Goal: Task Accomplishment & Management: Use online tool/utility

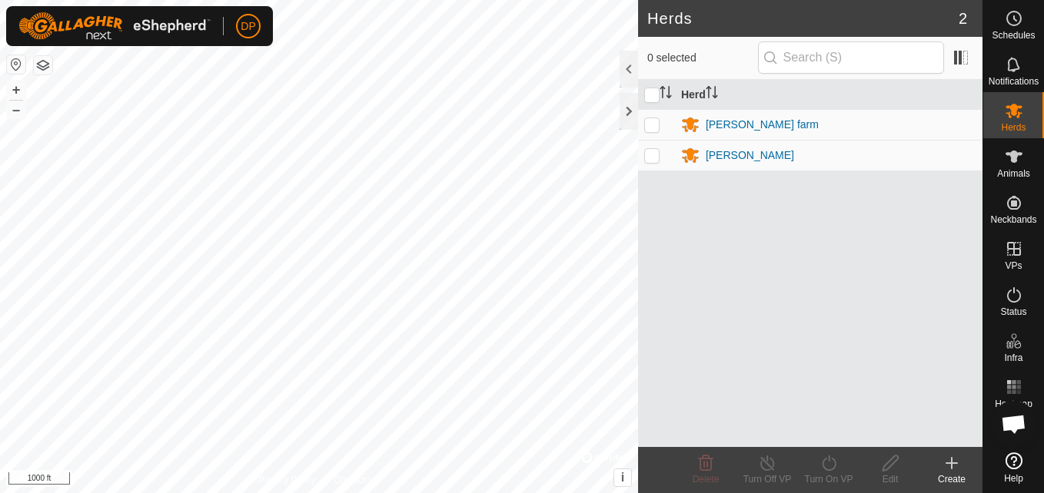
scroll to position [692, 0]
click at [1004, 65] on icon at bounding box center [1013, 64] width 18 height 18
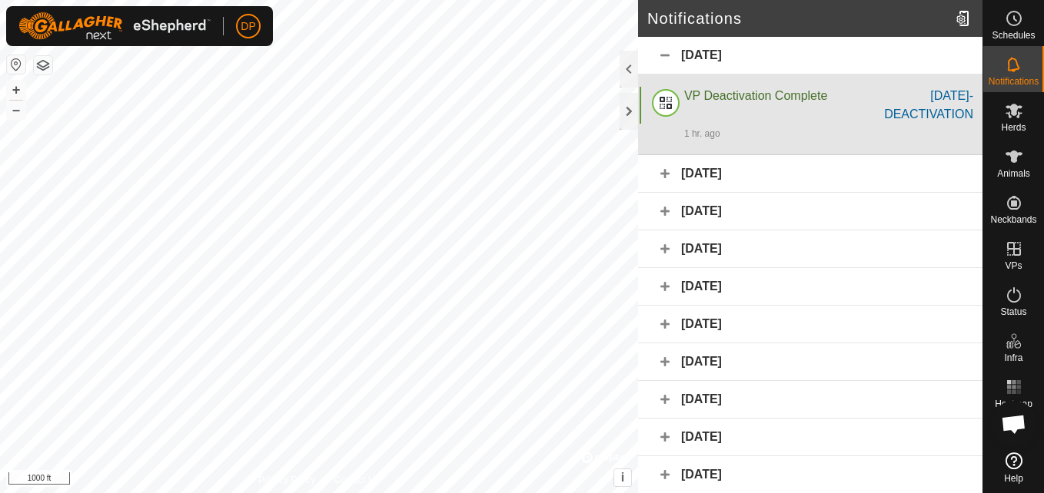
click at [663, 99] on div at bounding box center [665, 105] width 37 height 37
drag, startPoint x: 786, startPoint y: 106, endPoint x: 793, endPoint y: 95, distance: 13.4
click at [792, 95] on div "VP Deactivation Complete" at bounding box center [771, 105] width 174 height 37
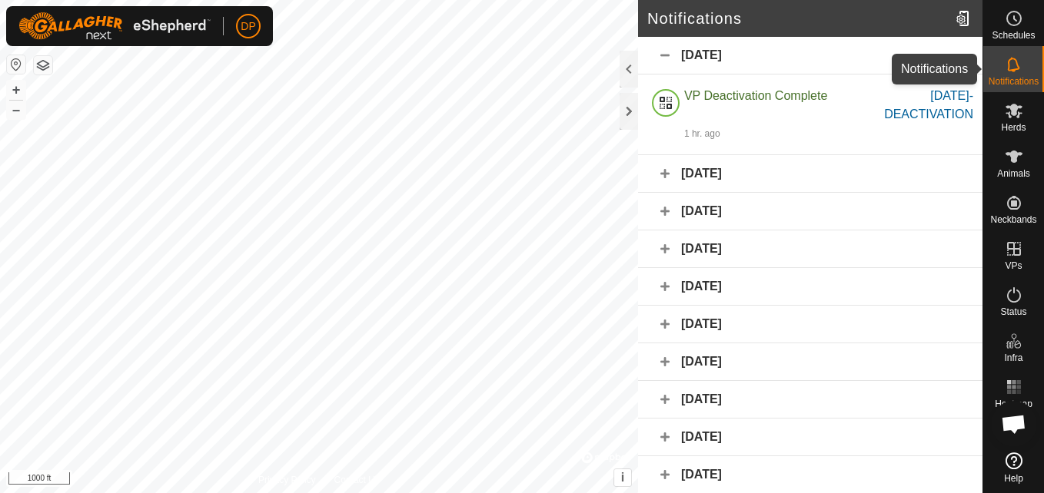
click at [1007, 69] on icon at bounding box center [1013, 64] width 18 height 18
click at [865, 68] on div "Today" at bounding box center [810, 56] width 344 height 38
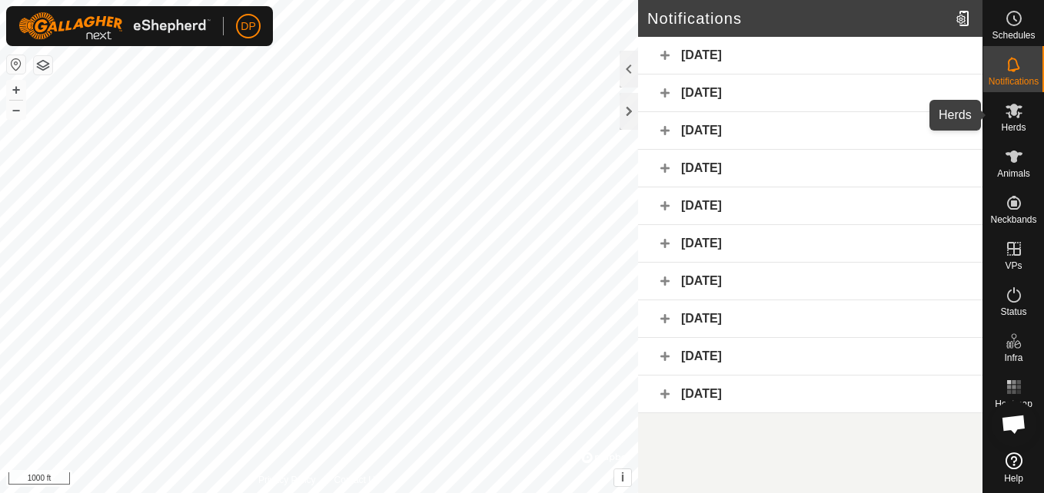
click at [1022, 108] on icon at bounding box center [1013, 110] width 18 height 18
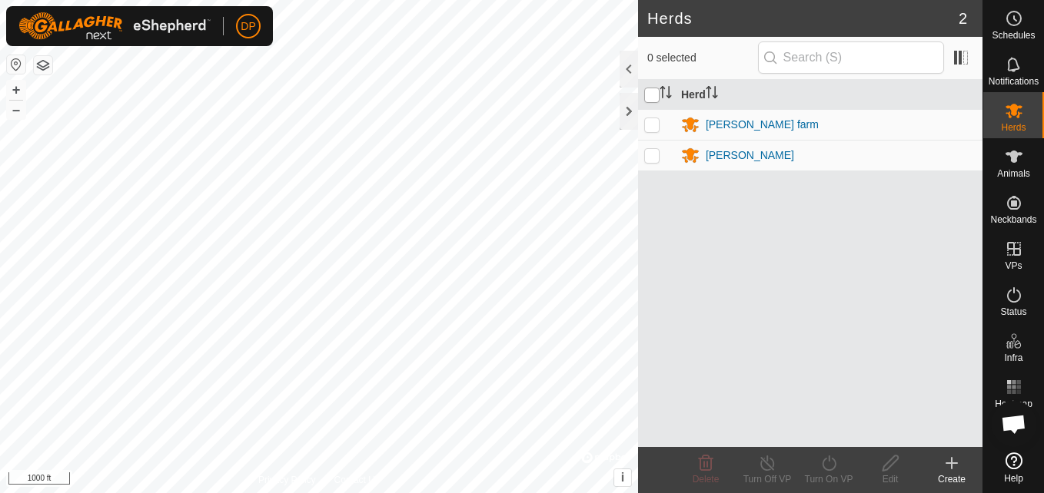
click at [653, 98] on input "checkbox" at bounding box center [651, 95] width 15 height 15
checkbox input "true"
click at [1013, 158] on icon at bounding box center [1013, 157] width 17 height 12
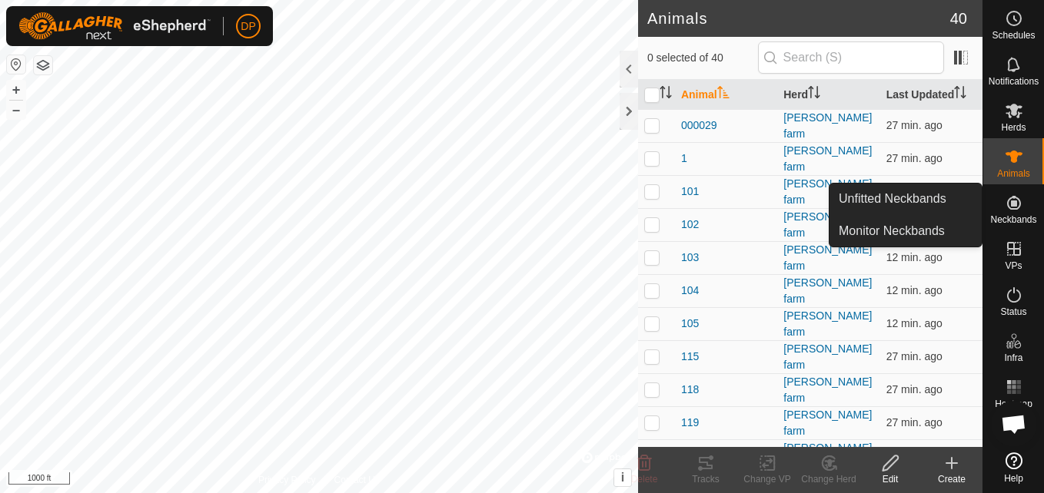
click at [1014, 204] on icon at bounding box center [1014, 203] width 14 height 14
click at [938, 237] on link "Monitor Neckbands" at bounding box center [905, 231] width 152 height 31
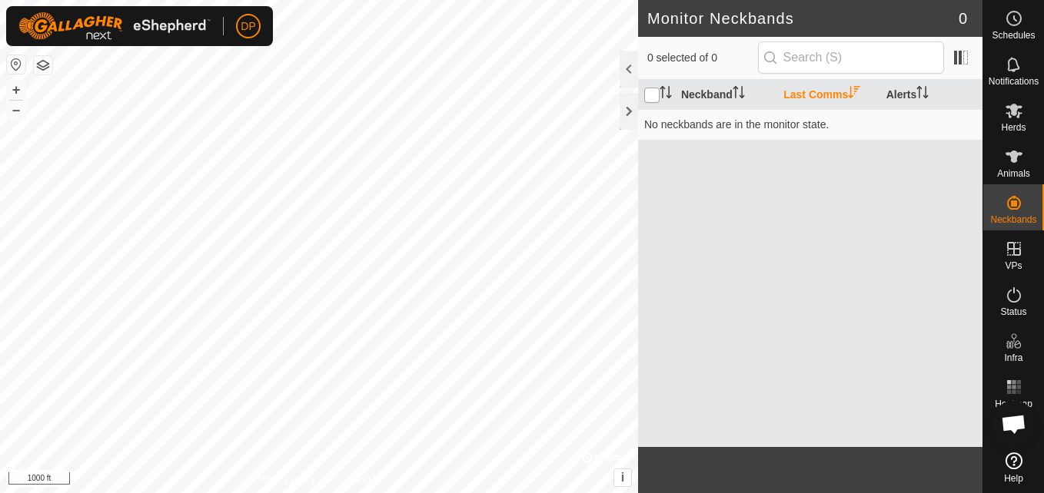
drag, startPoint x: 652, startPoint y: 99, endPoint x: 652, endPoint y: 91, distance: 8.5
click at [650, 98] on input "checkbox" at bounding box center [651, 95] width 15 height 15
checkbox input "true"
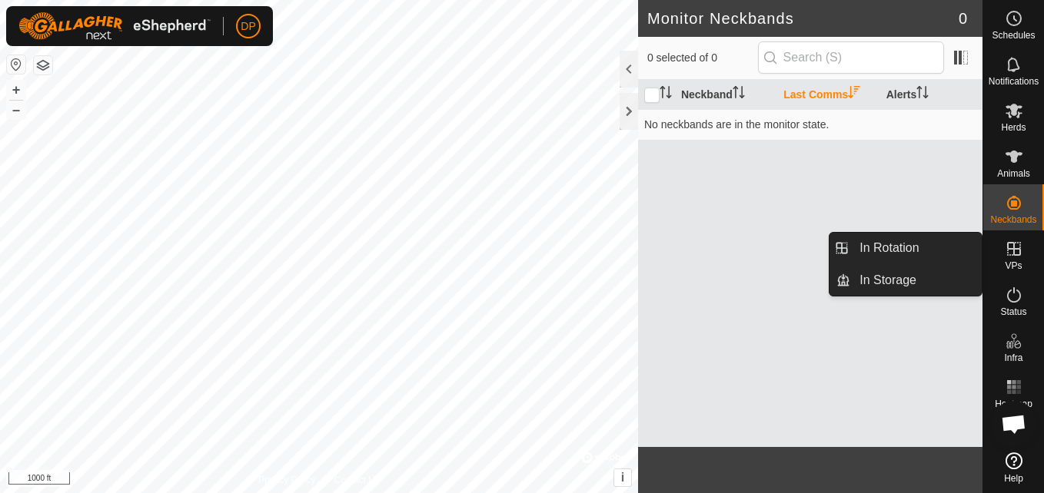
click at [1007, 242] on icon at bounding box center [1013, 249] width 18 height 18
click at [873, 245] on link "In Rotation" at bounding box center [915, 248] width 131 height 31
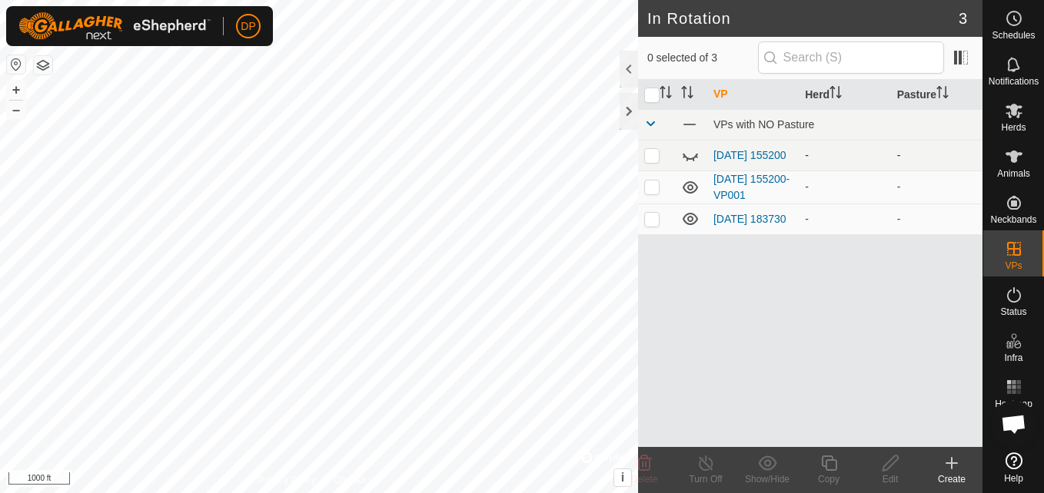
click at [689, 154] on icon at bounding box center [690, 155] width 18 height 18
click at [687, 188] on icon at bounding box center [690, 187] width 18 height 18
click at [686, 221] on icon at bounding box center [690, 219] width 18 height 18
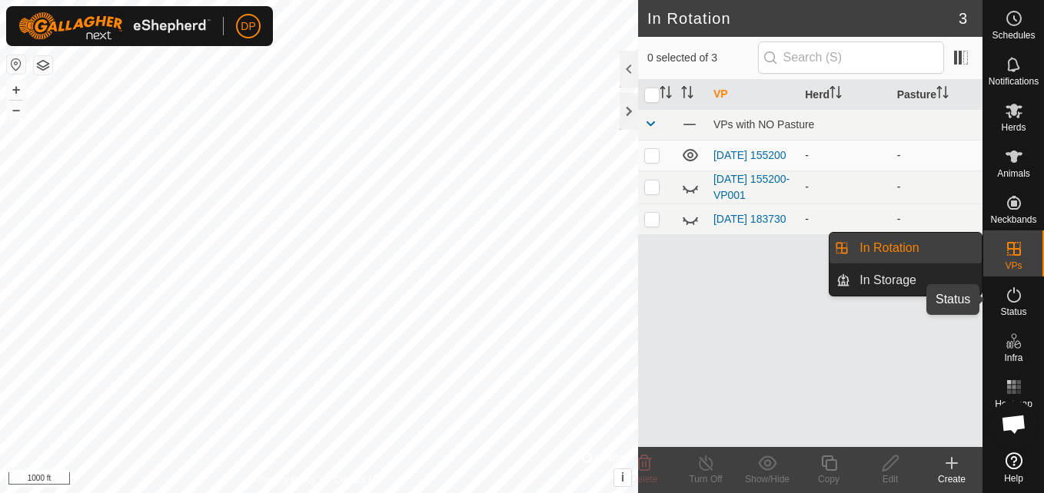
drag, startPoint x: 1011, startPoint y: 297, endPoint x: 1013, endPoint y: 202, distance: 94.5
click at [1011, 297] on icon at bounding box center [1013, 295] width 18 height 18
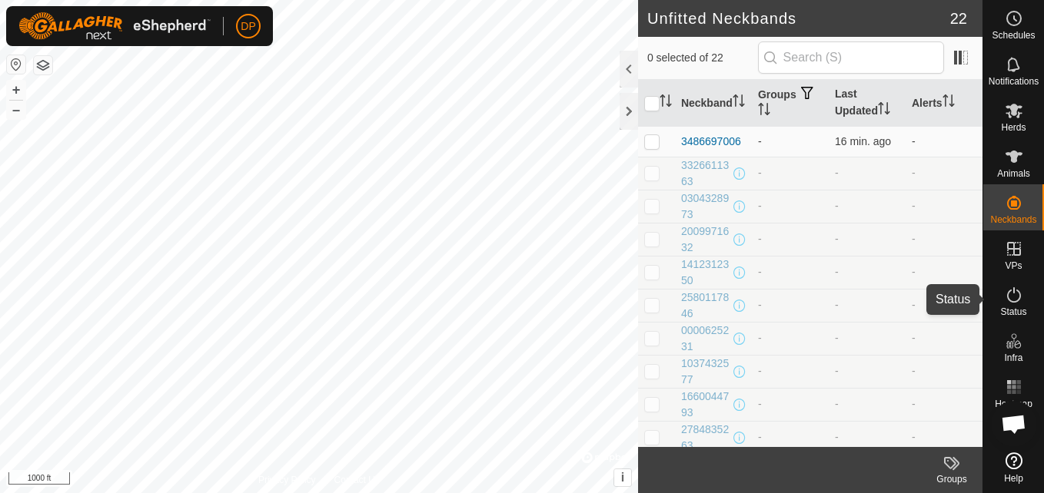
scroll to position [692, 0]
click at [1006, 298] on icon at bounding box center [1013, 295] width 18 height 18
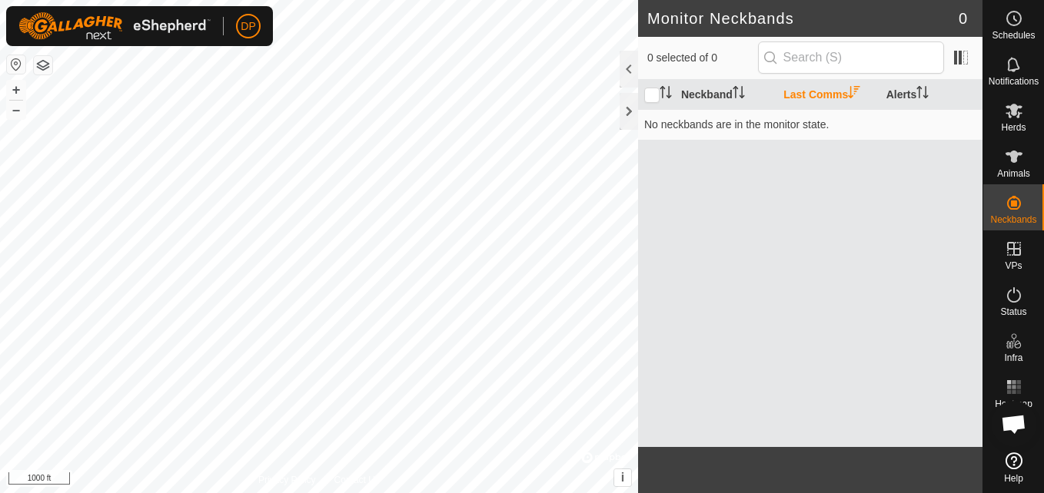
scroll to position [692, 0]
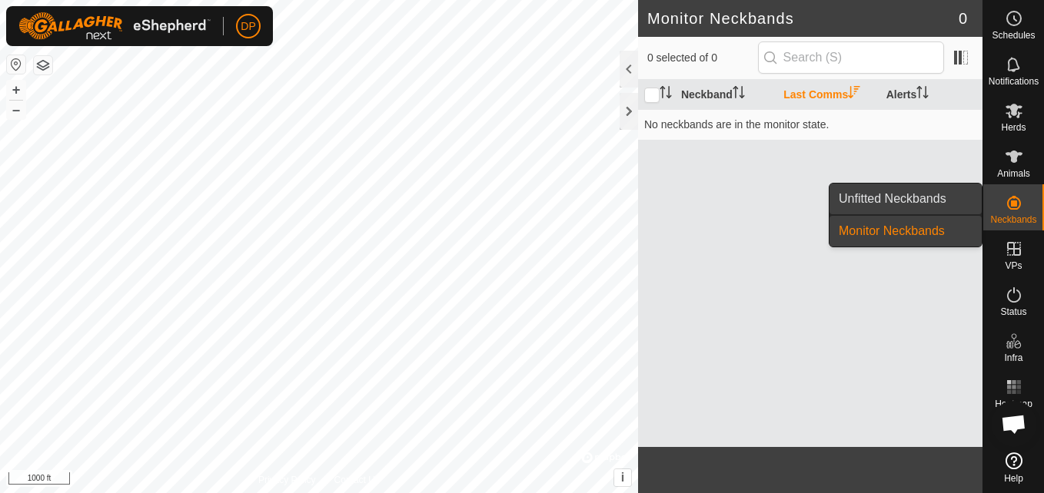
click at [947, 198] on link "Unfitted Neckbands" at bounding box center [905, 199] width 152 height 31
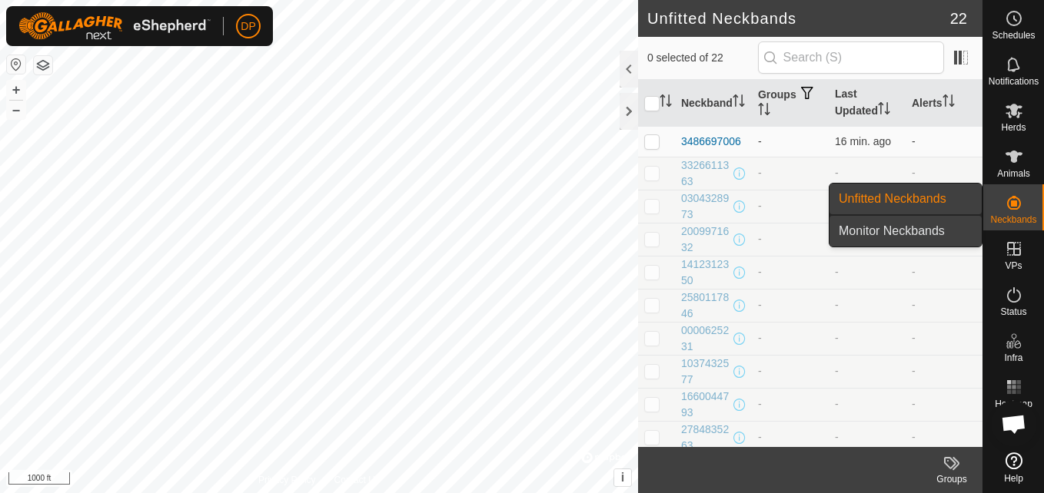
click at [939, 223] on link "Monitor Neckbands" at bounding box center [905, 231] width 152 height 31
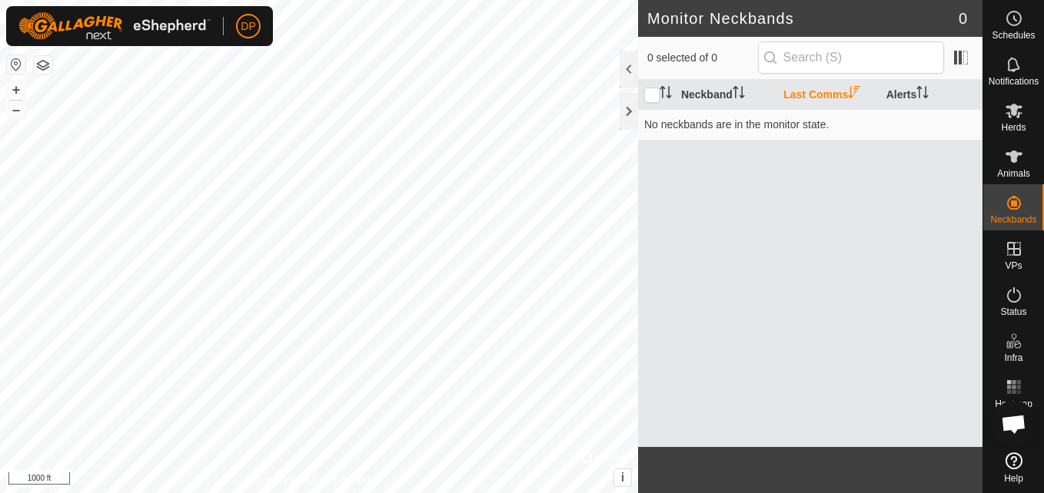
click at [1016, 429] on span "Open chat" at bounding box center [1013, 426] width 25 height 22
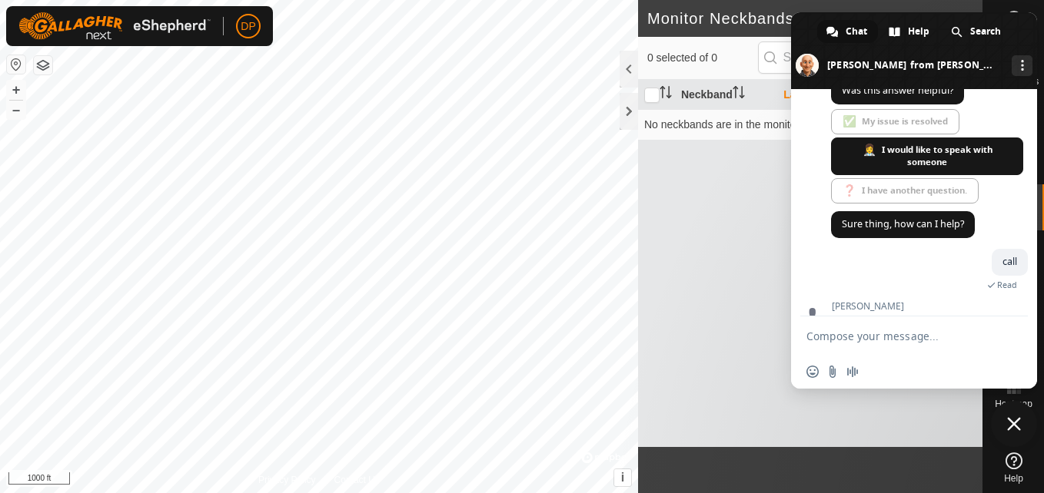
scroll to position [922, 0]
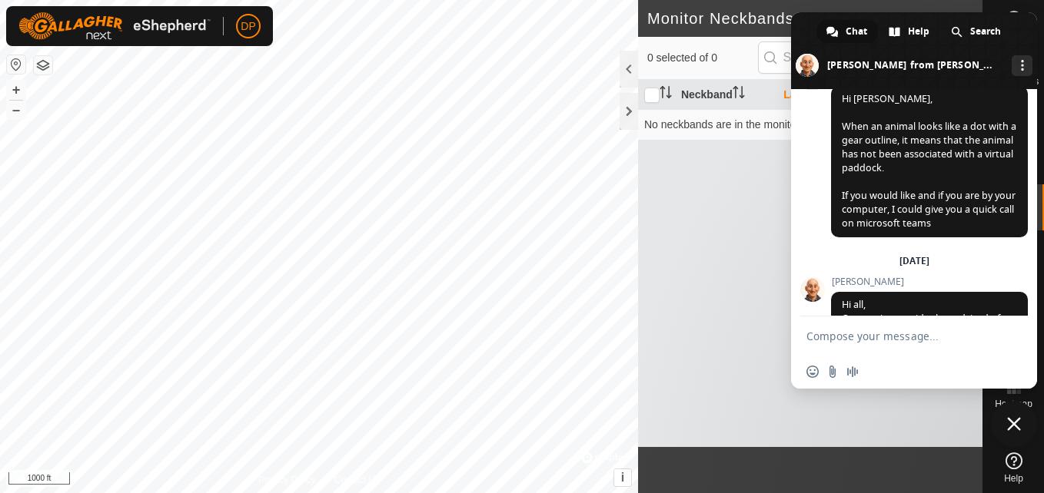
click at [733, 277] on div "Neckband Last Comms Alerts No neckbands are in the monitor state." at bounding box center [810, 263] width 344 height 367
click at [1014, 420] on span "Close chat" at bounding box center [1014, 424] width 14 height 14
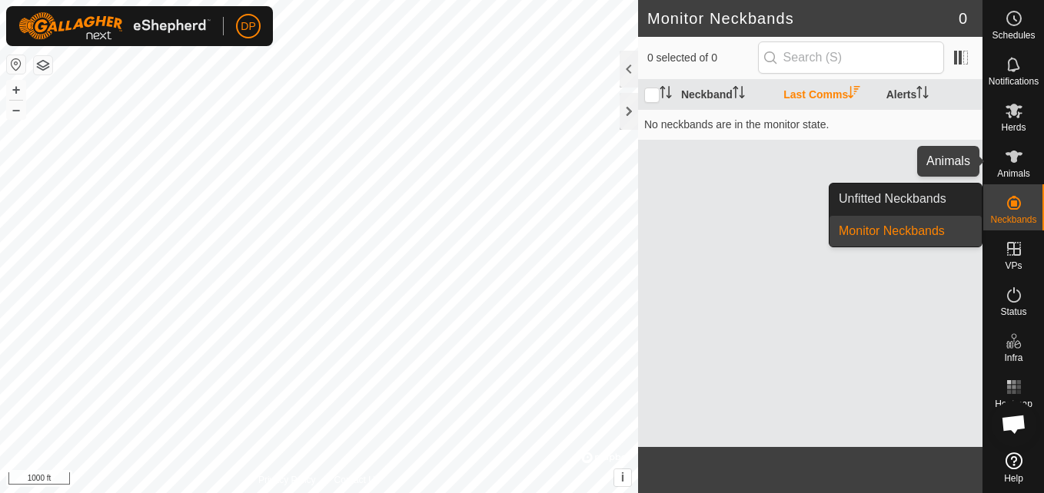
click at [1014, 156] on icon at bounding box center [1013, 157] width 17 height 12
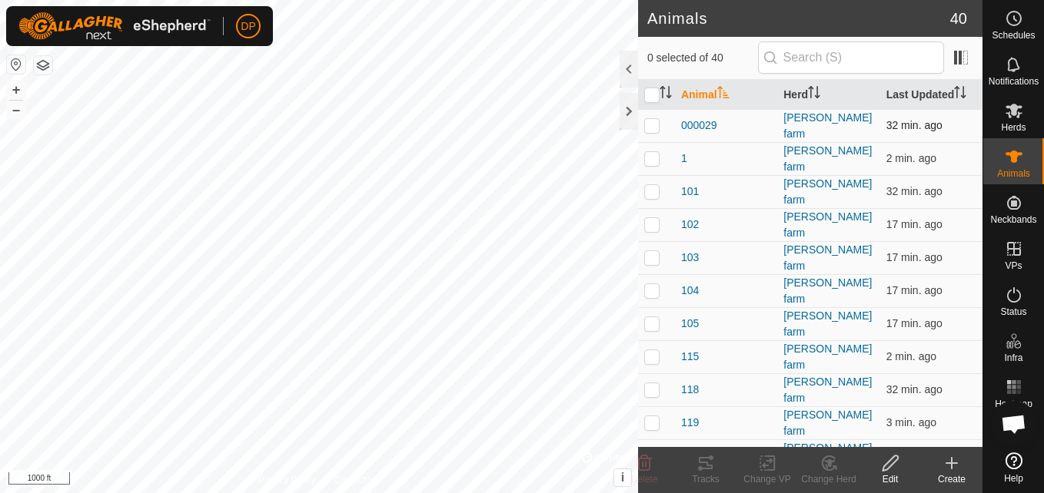
click at [651, 128] on p-checkbox at bounding box center [651, 125] width 15 height 12
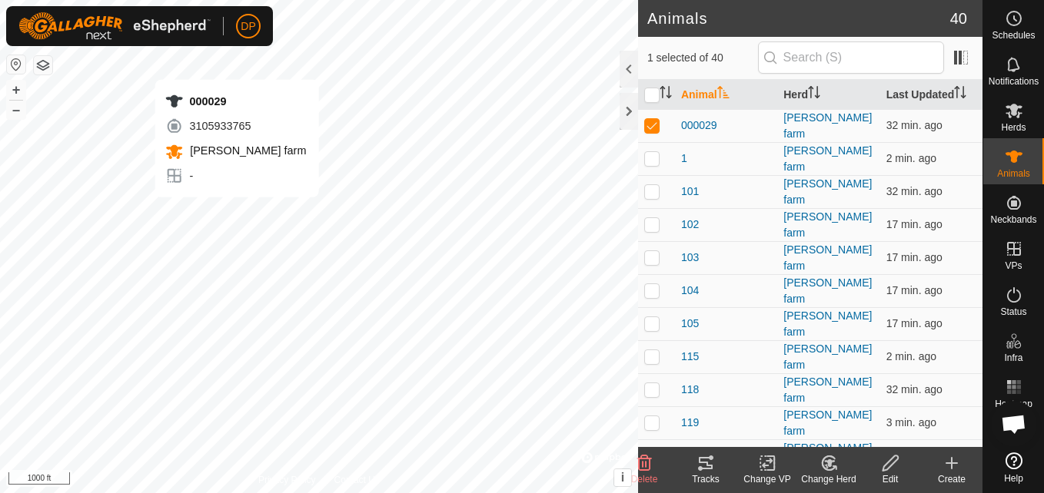
checkbox input "false"
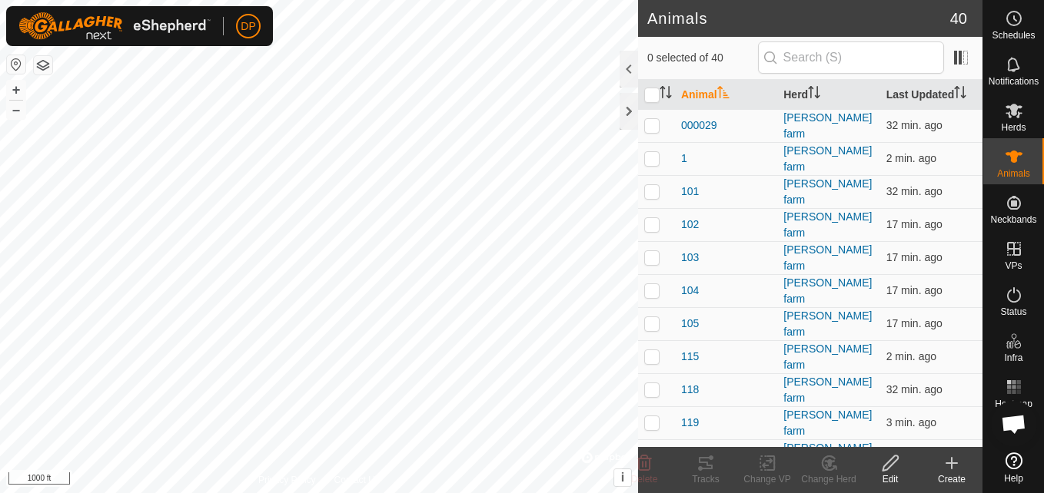
checkbox input "true"
click at [652, 122] on p-checkbox at bounding box center [651, 125] width 15 height 12
checkbox input "false"
click at [649, 284] on p-checkbox at bounding box center [651, 290] width 15 height 12
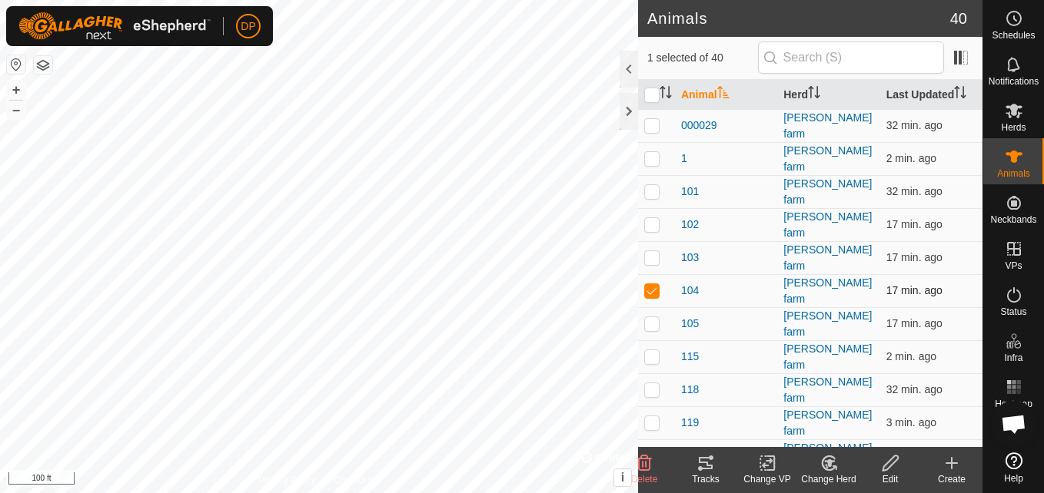
checkbox input "false"
click at [656, 91] on input "checkbox" at bounding box center [651, 95] width 15 height 15
checkbox input "true"
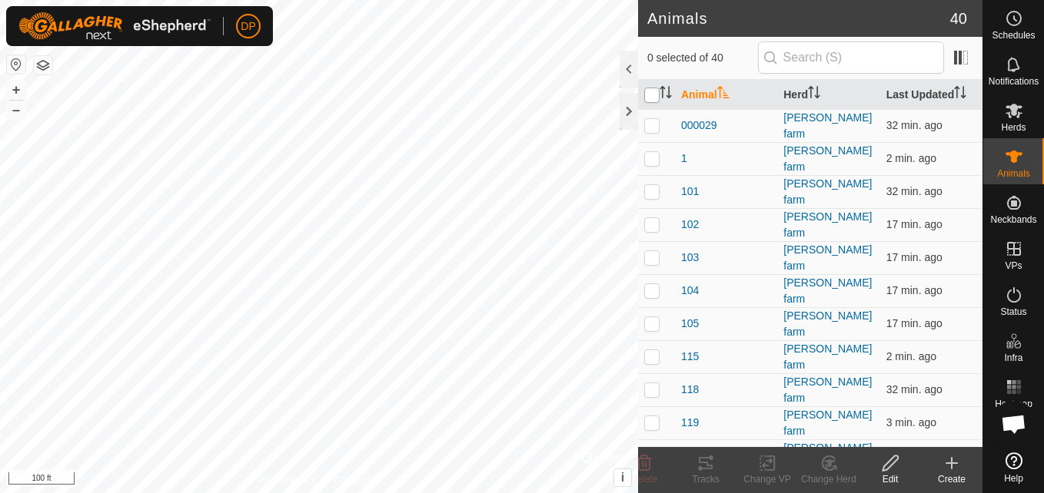
checkbox input "true"
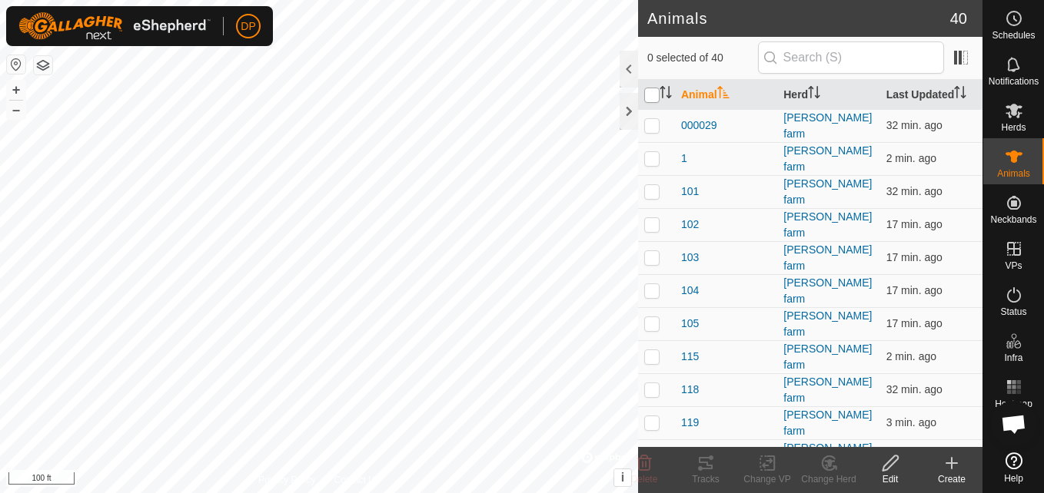
checkbox input "true"
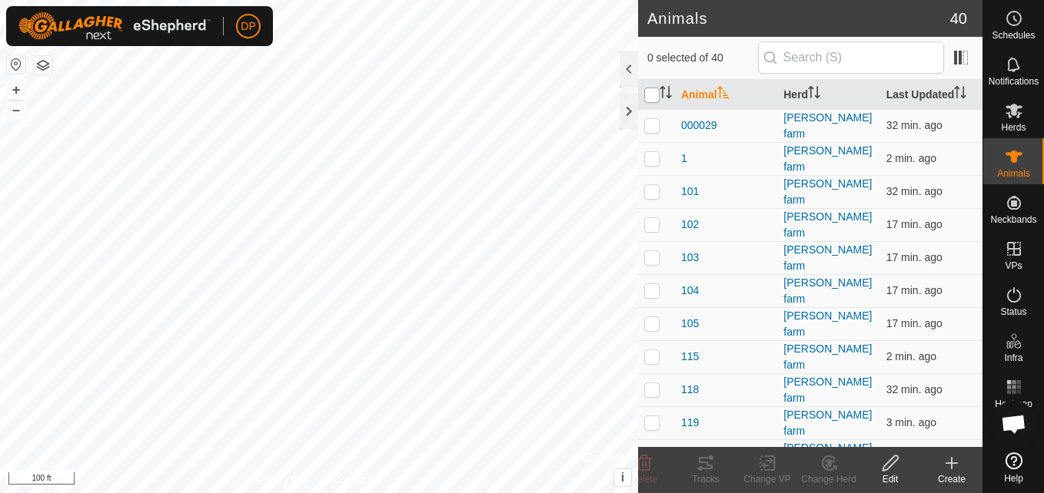
checkbox input "true"
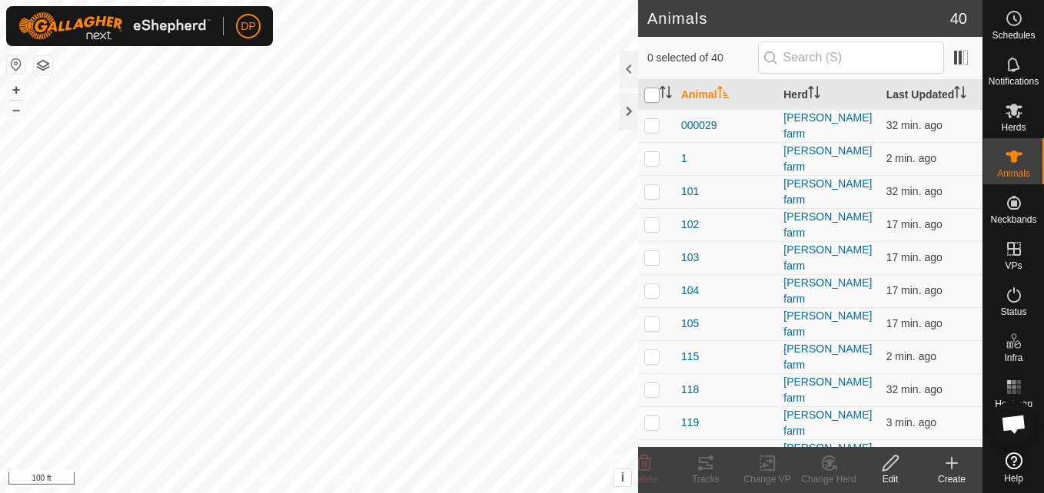
checkbox input "true"
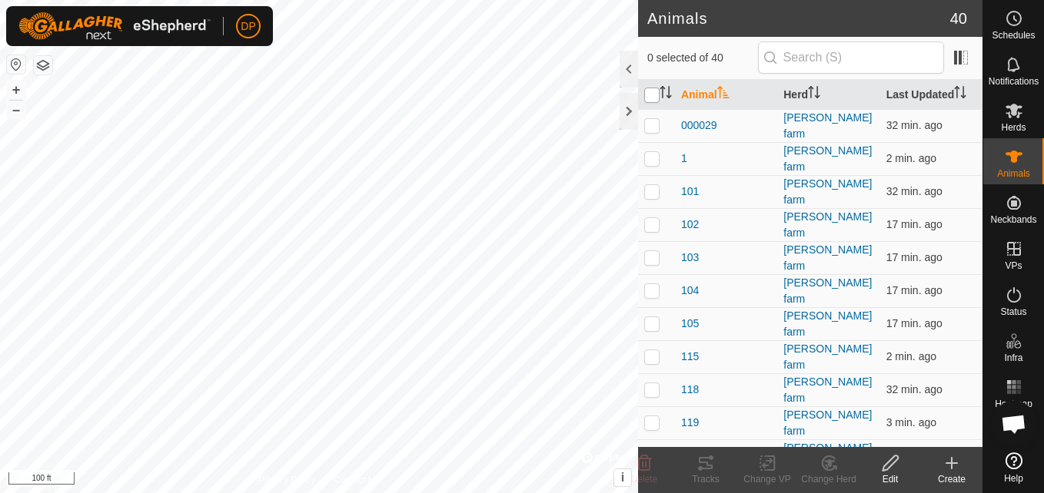
checkbox input "true"
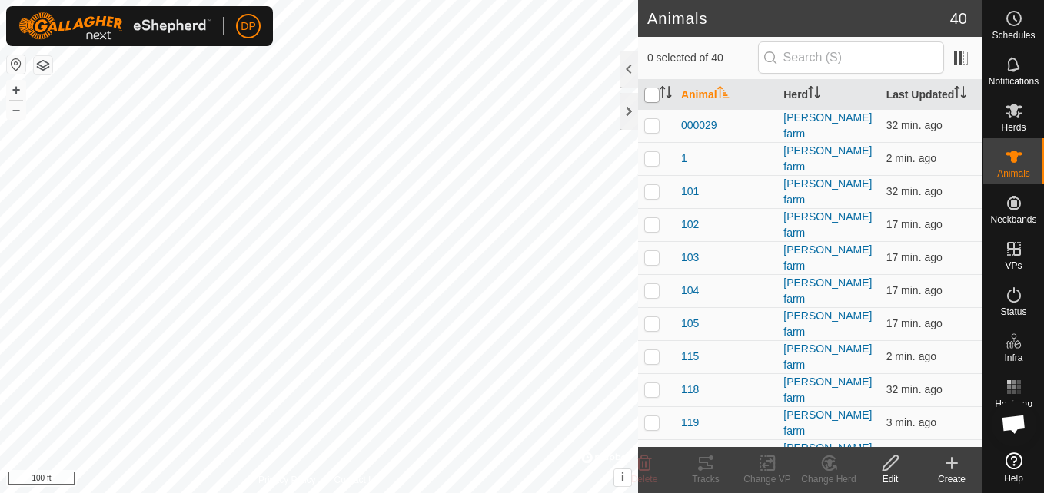
checkbox input "true"
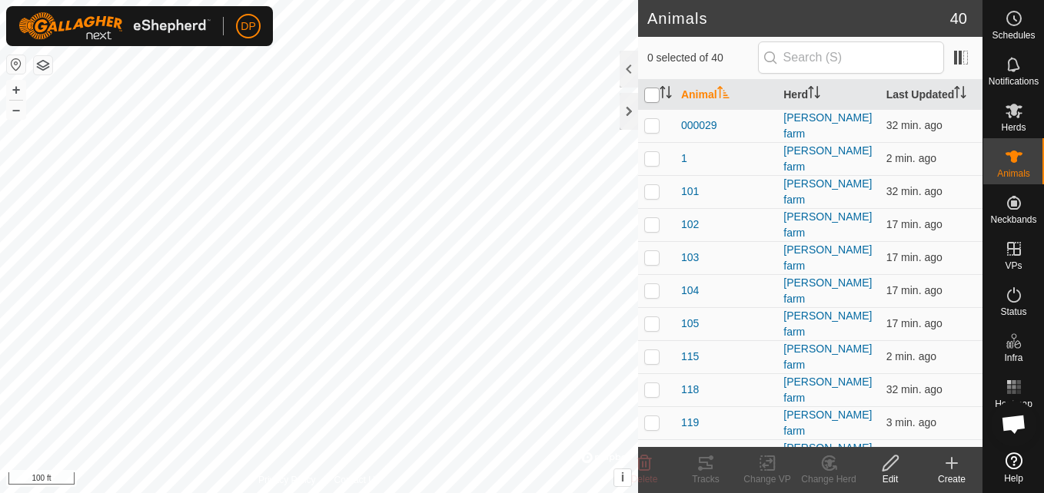
checkbox input "true"
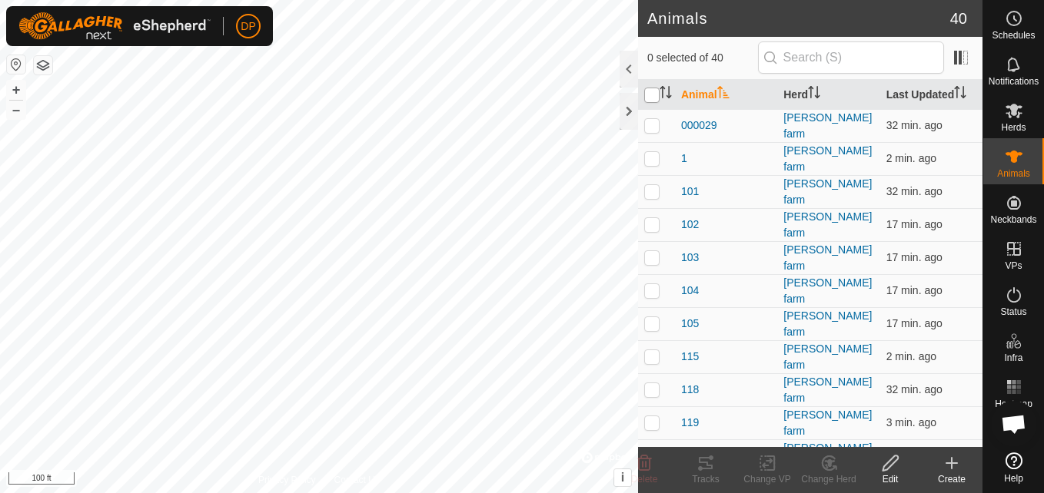
checkbox input "true"
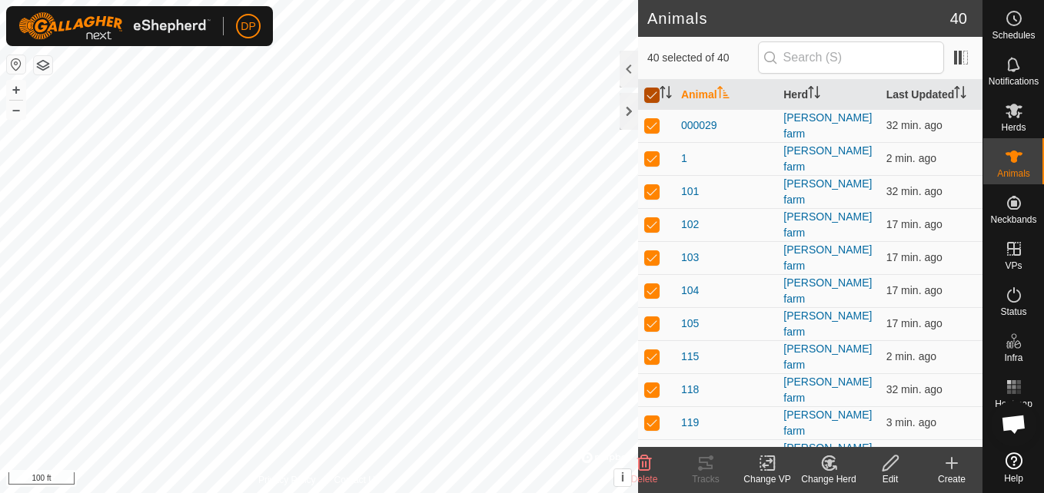
click at [656, 91] on input "checkbox" at bounding box center [651, 95] width 15 height 15
checkbox input "false"
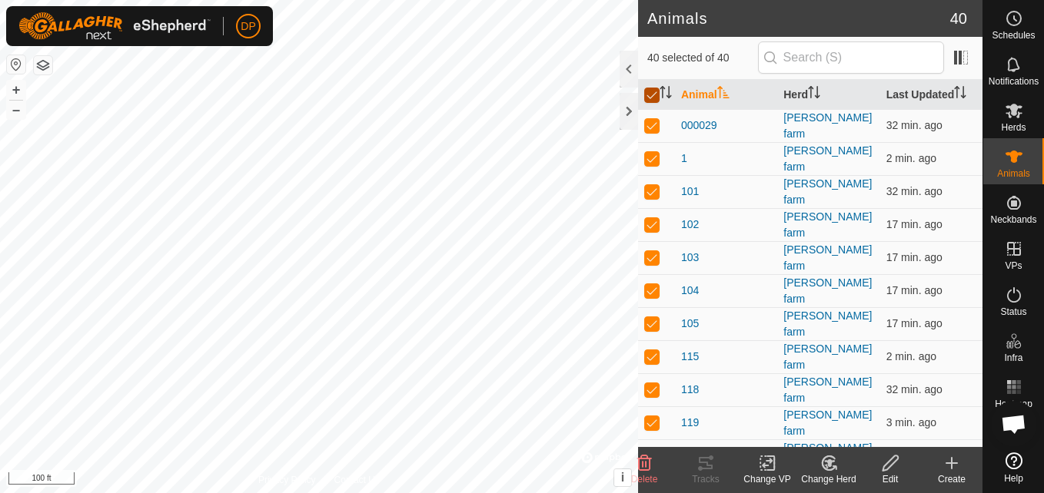
checkbox input "false"
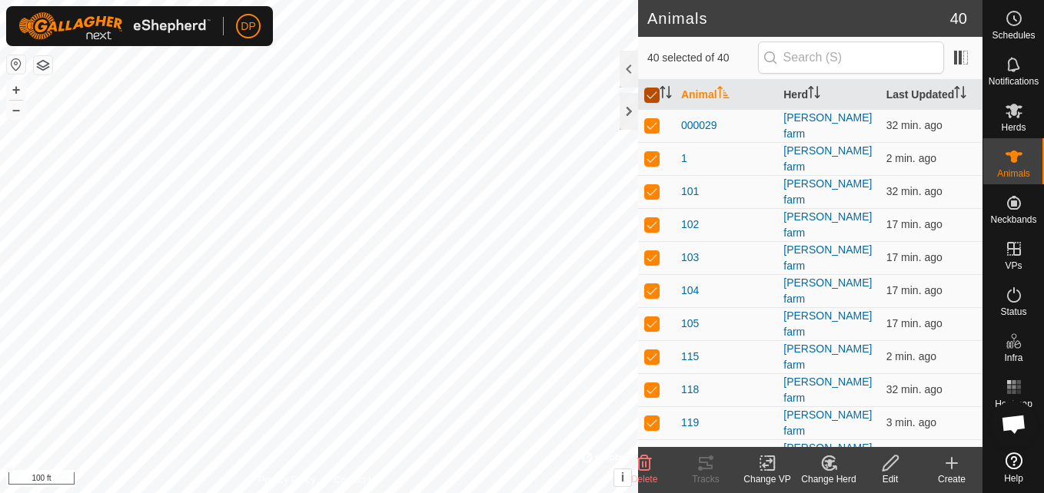
checkbox input "false"
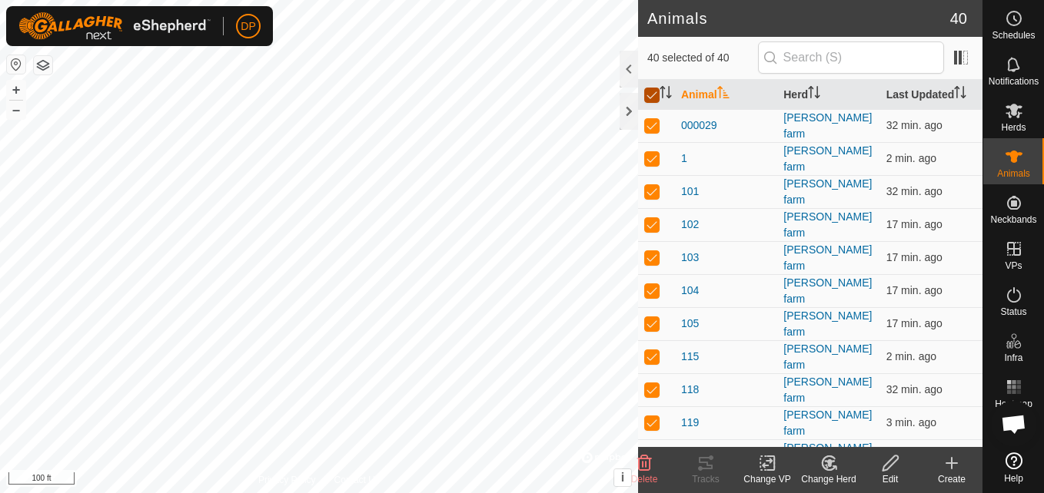
checkbox input "false"
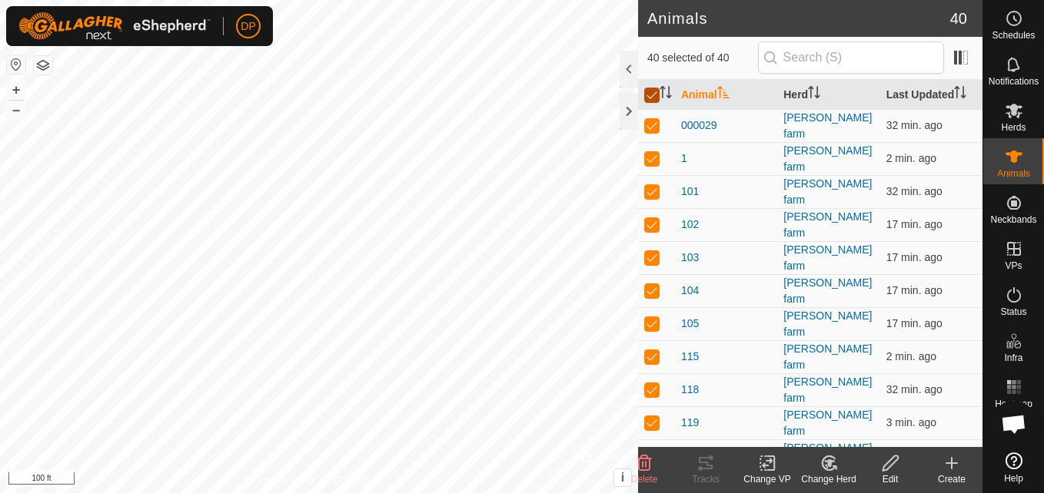
checkbox input "false"
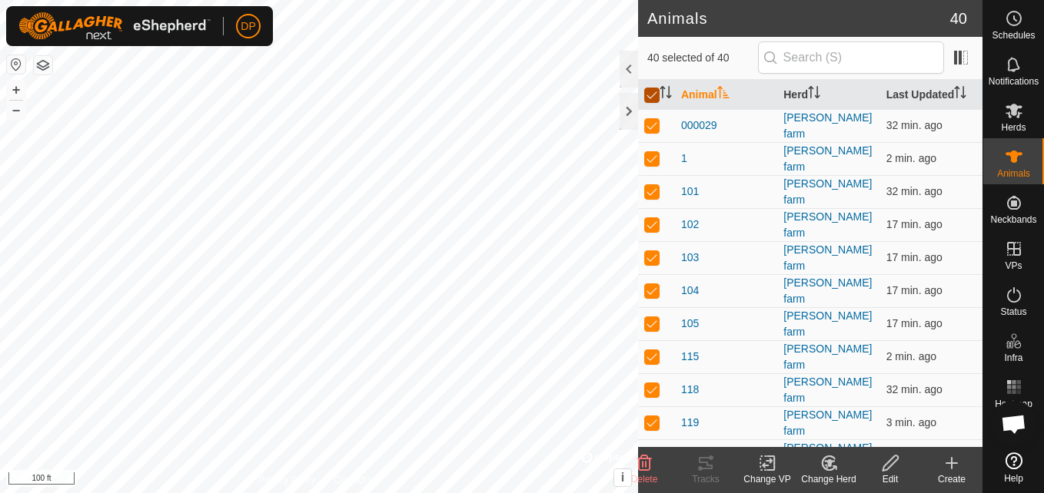
checkbox input "false"
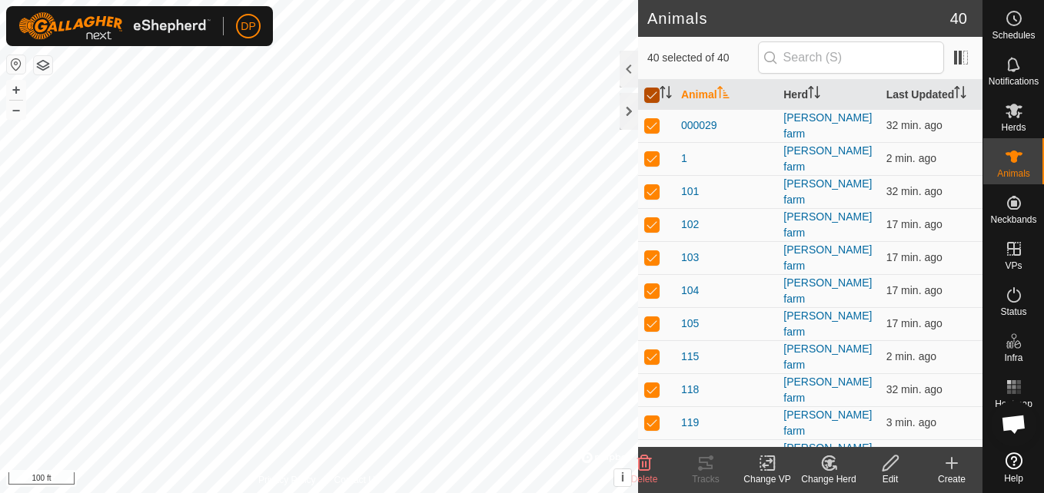
checkbox input "false"
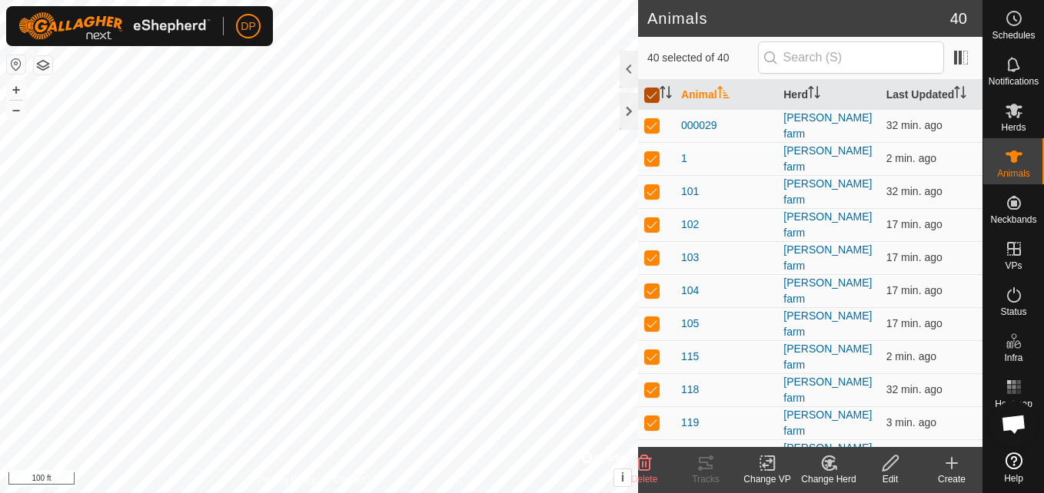
checkbox input "false"
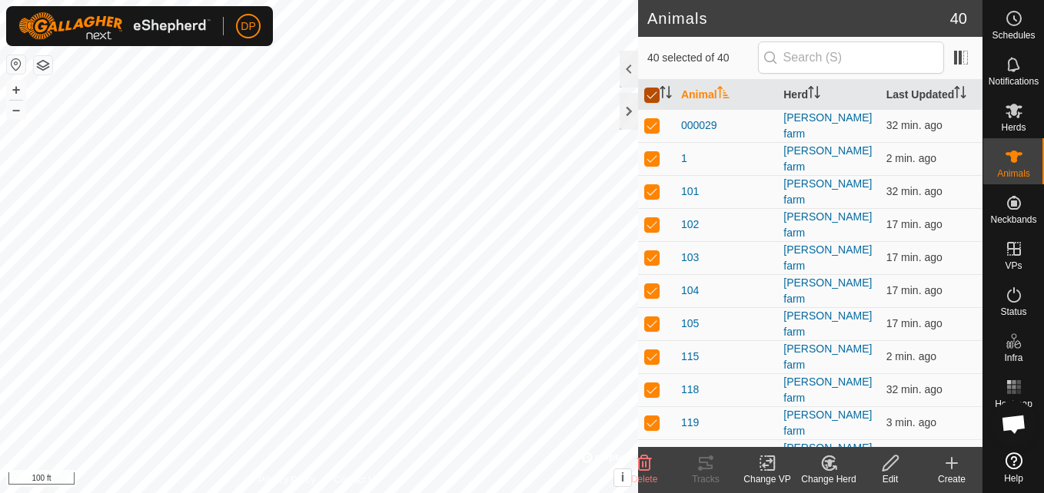
checkbox input "false"
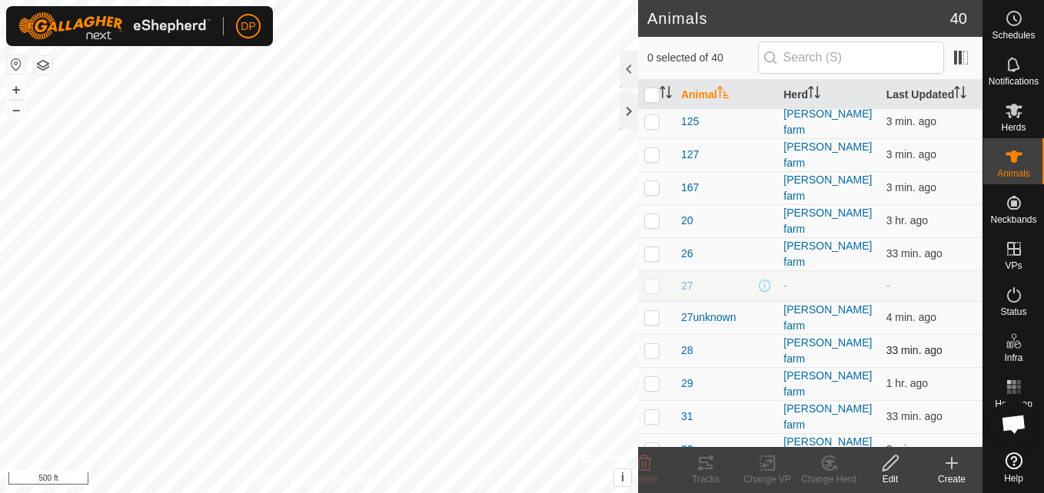
scroll to position [538, 0]
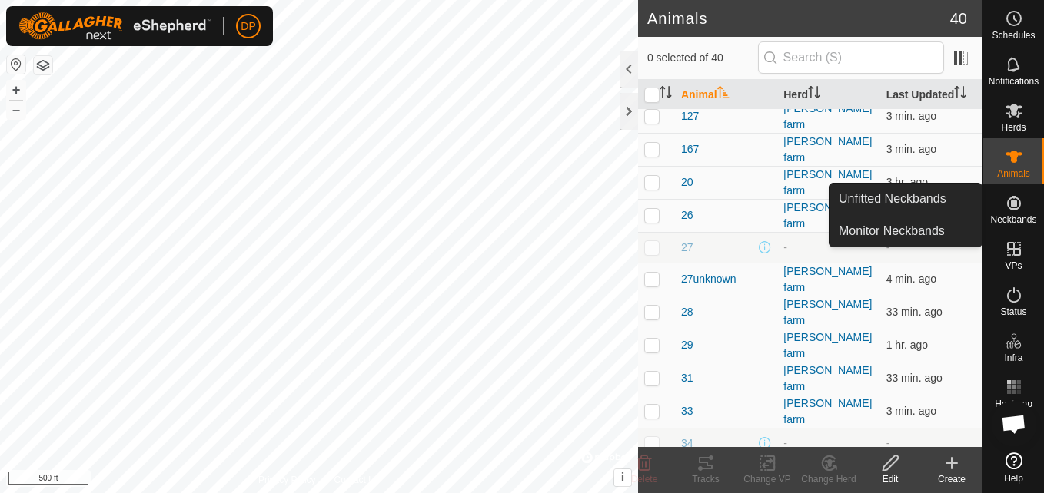
click at [1004, 202] on icon at bounding box center [1013, 203] width 18 height 18
click at [954, 231] on link "Monitor Neckbands" at bounding box center [905, 231] width 152 height 31
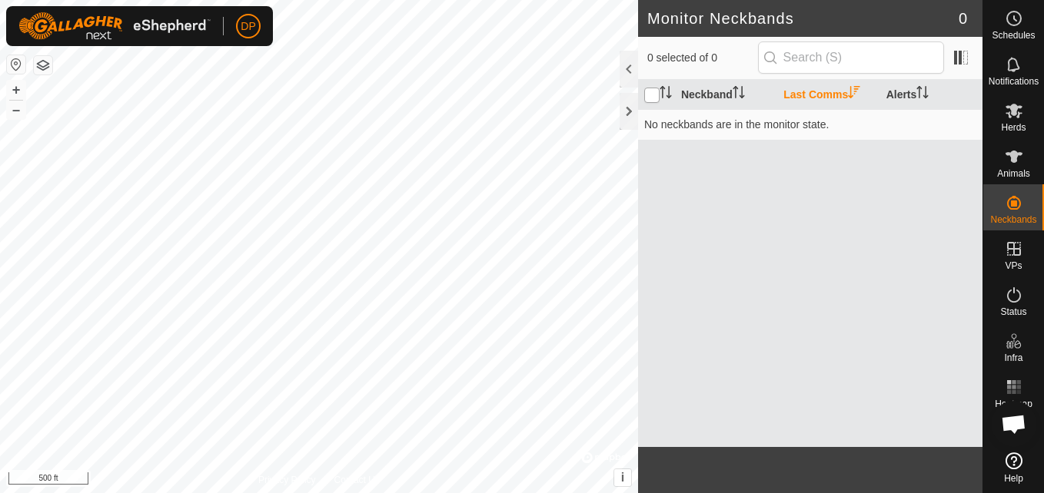
click at [646, 94] on input "checkbox" at bounding box center [651, 95] width 15 height 15
checkbox input "true"
click at [734, 87] on icon "Activate to sort" at bounding box center [738, 92] width 12 height 12
click at [1015, 113] on icon at bounding box center [1013, 111] width 17 height 15
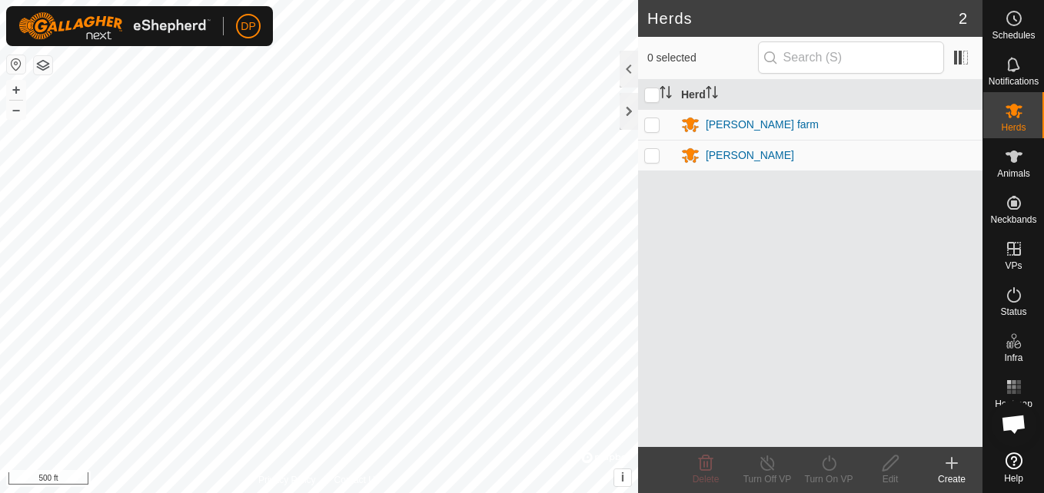
click at [651, 125] on p-checkbox at bounding box center [651, 124] width 15 height 12
checkbox input "true"
click at [650, 89] on input "checkbox" at bounding box center [651, 95] width 15 height 15
checkbox input "true"
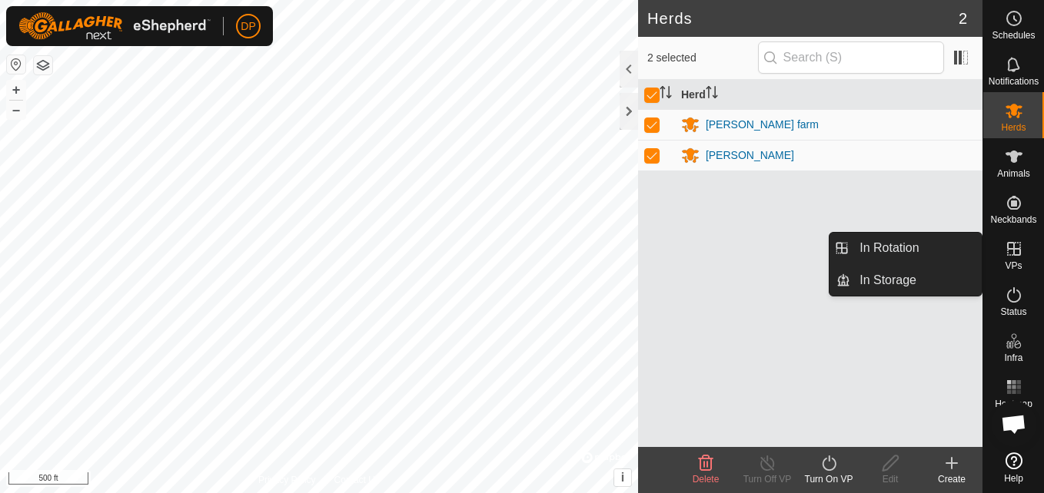
click at [1016, 246] on icon at bounding box center [1013, 249] width 18 height 18
click at [958, 246] on link "In Rotation" at bounding box center [915, 248] width 131 height 31
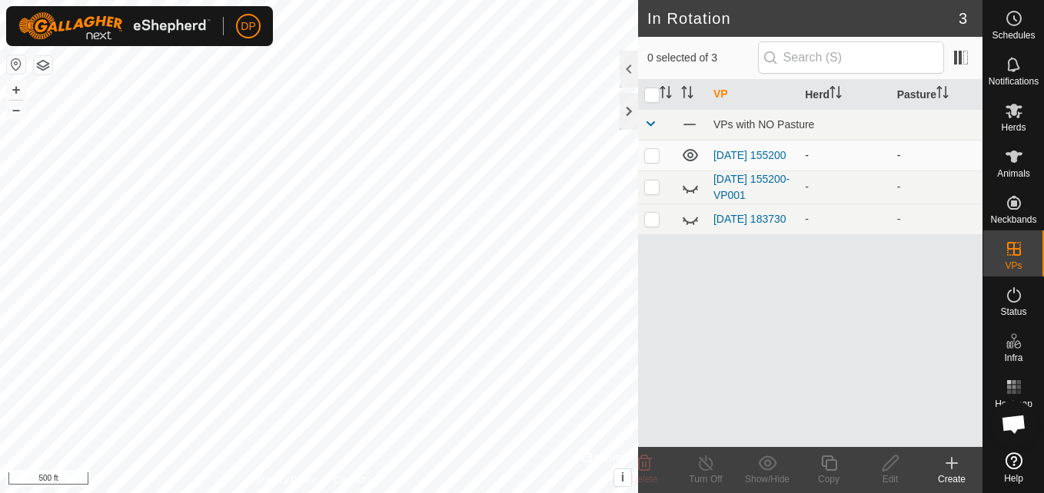
click at [647, 158] on p-checkbox at bounding box center [651, 155] width 15 height 12
checkbox input "false"
click at [1015, 461] on icon at bounding box center [1013, 461] width 17 height 17
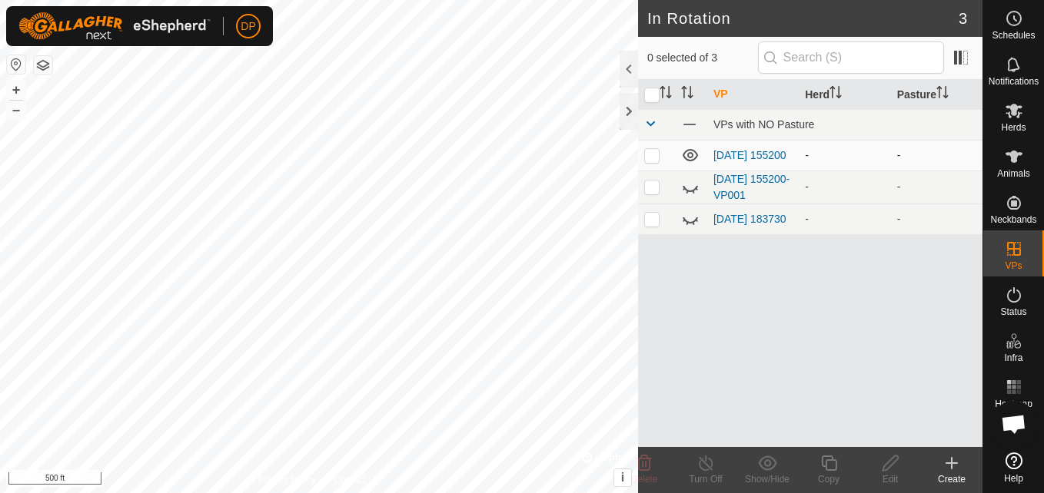
click at [651, 156] on p-checkbox at bounding box center [651, 155] width 15 height 12
checkbox input "false"
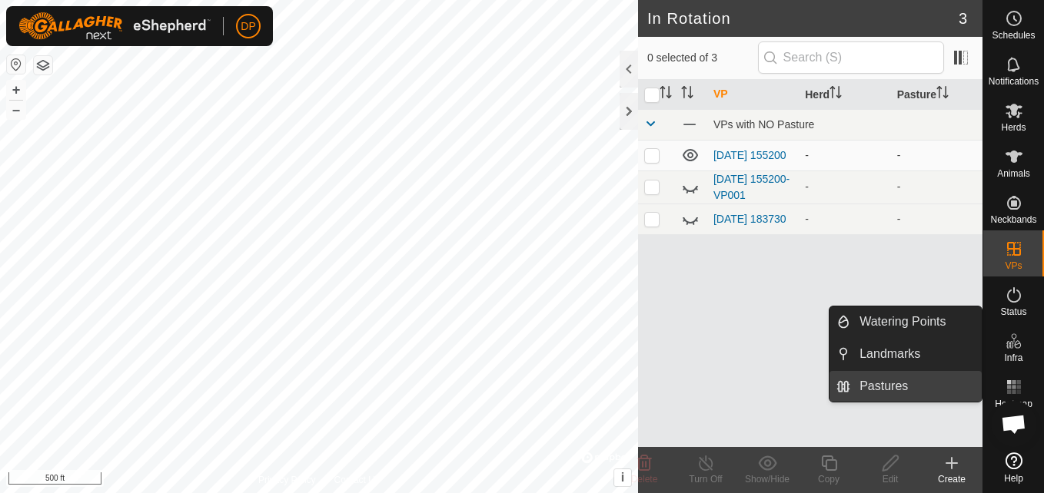
click at [918, 380] on link "Pastures" at bounding box center [915, 386] width 131 height 31
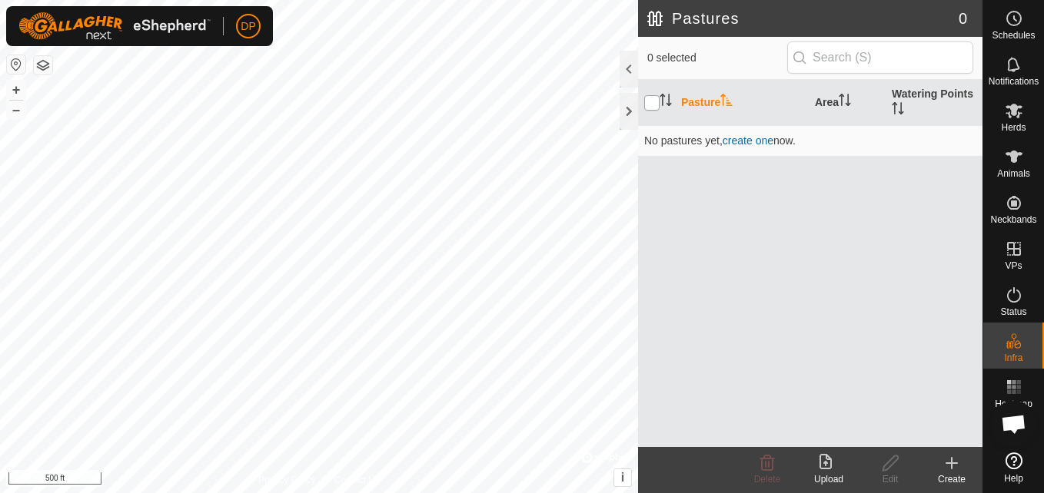
click at [651, 103] on input "checkbox" at bounding box center [651, 102] width 15 height 15
checkbox input "true"
click at [1011, 114] on icon at bounding box center [1013, 111] width 17 height 15
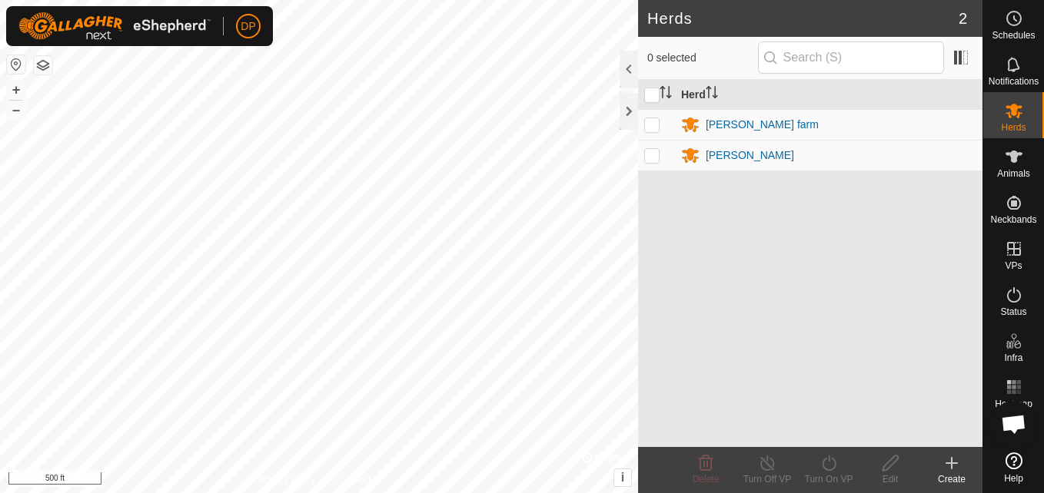
click at [649, 122] on p-checkbox at bounding box center [651, 124] width 15 height 12
checkbox input "true"
click at [653, 156] on p-checkbox at bounding box center [651, 155] width 15 height 12
checkbox input "true"
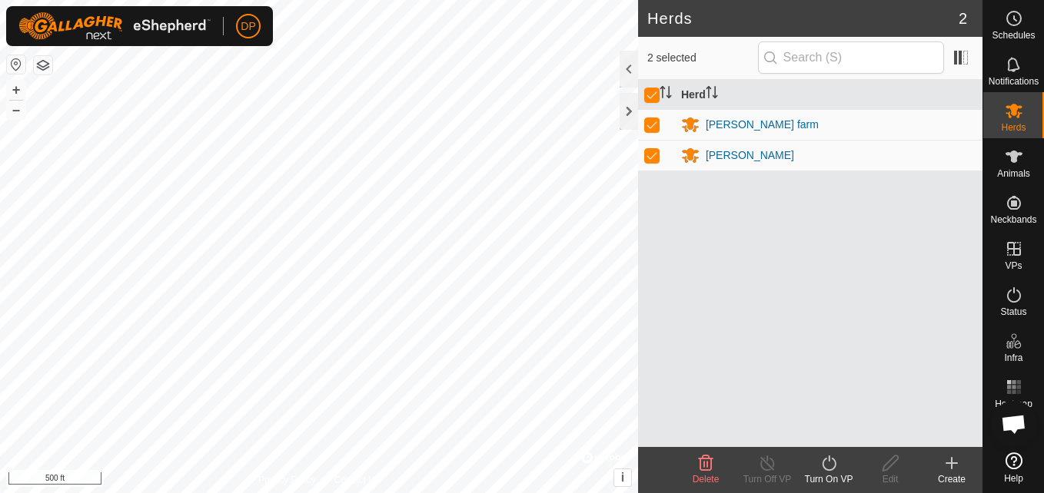
click at [832, 466] on icon at bounding box center [828, 463] width 19 height 18
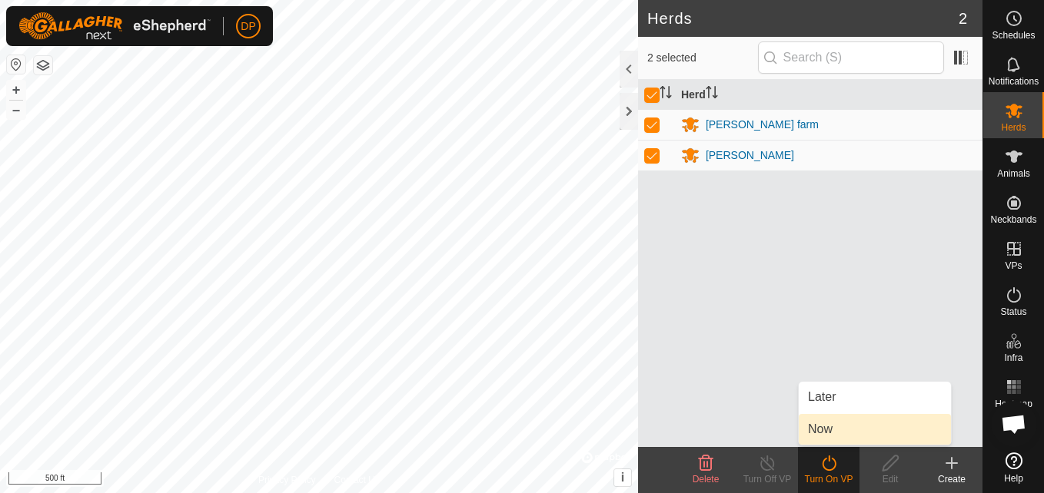
click at [832, 429] on link "Now" at bounding box center [875, 429] width 152 height 31
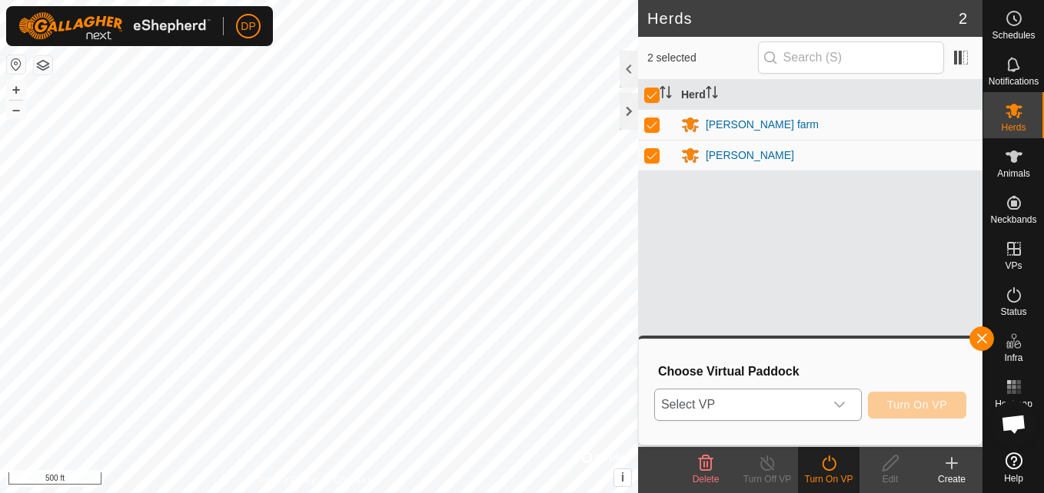
click at [843, 406] on icon "dropdown trigger" at bounding box center [839, 405] width 11 height 6
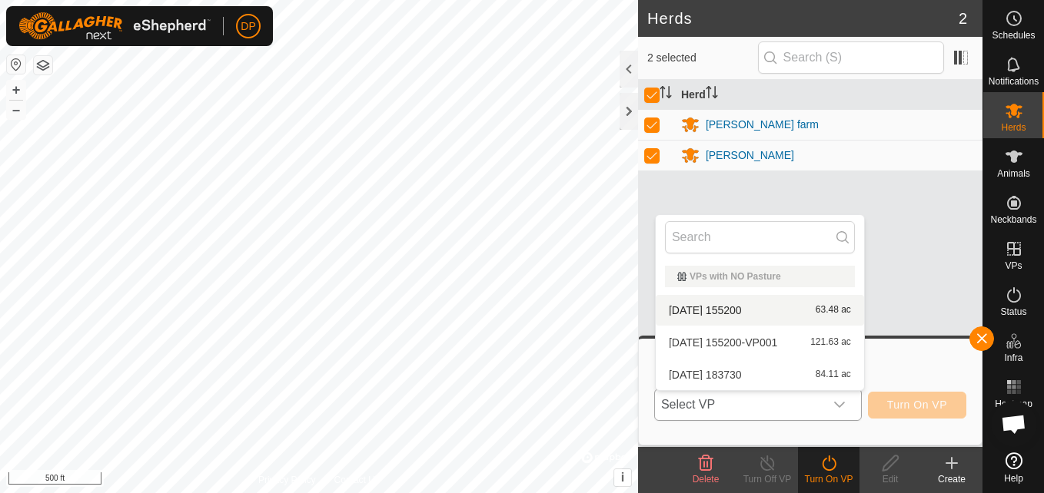
click at [789, 307] on li "2025-08-31 155200 63.48 ac" at bounding box center [760, 310] width 208 height 31
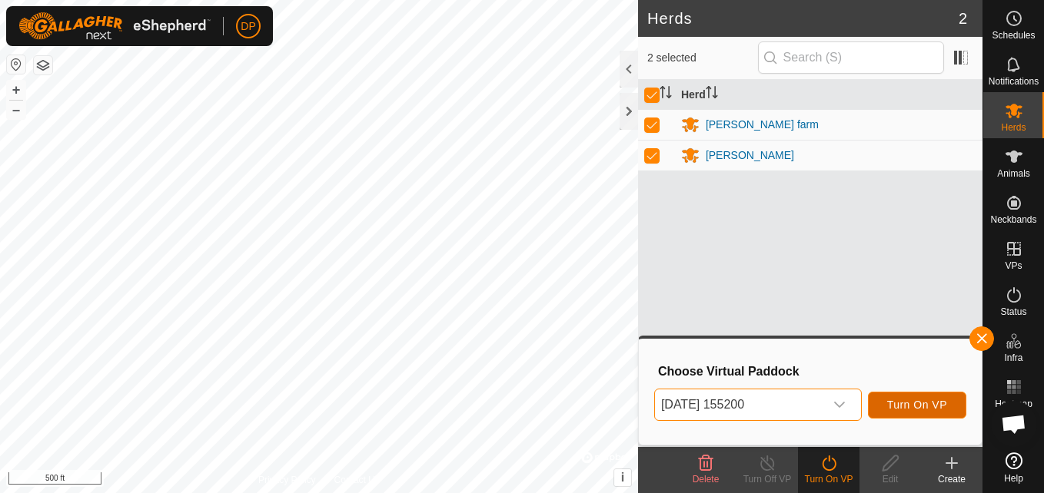
click at [898, 403] on span "Turn On VP" at bounding box center [917, 405] width 60 height 12
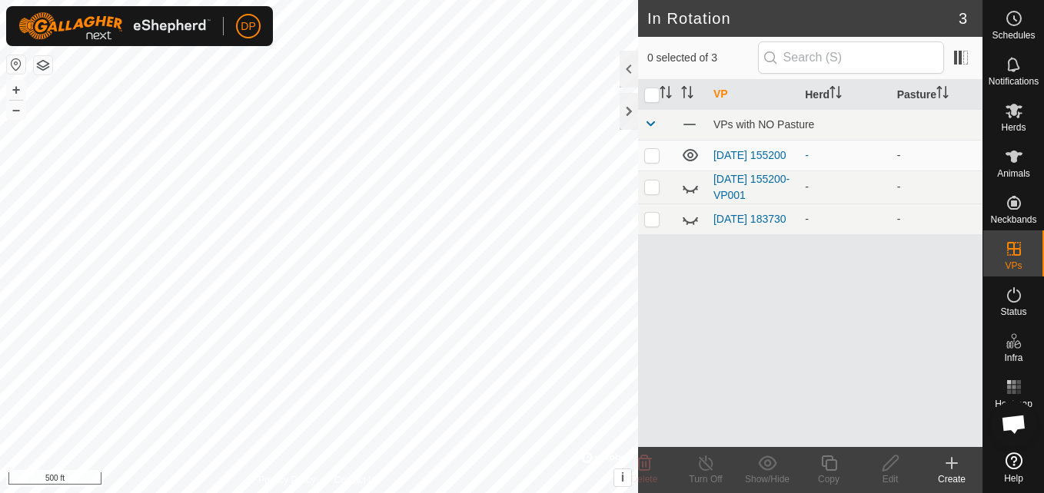
scroll to position [922, 0]
click at [650, 158] on p-checkbox at bounding box center [651, 155] width 15 height 12
checkbox input "false"
